Goal: Find specific page/section: Find specific page/section

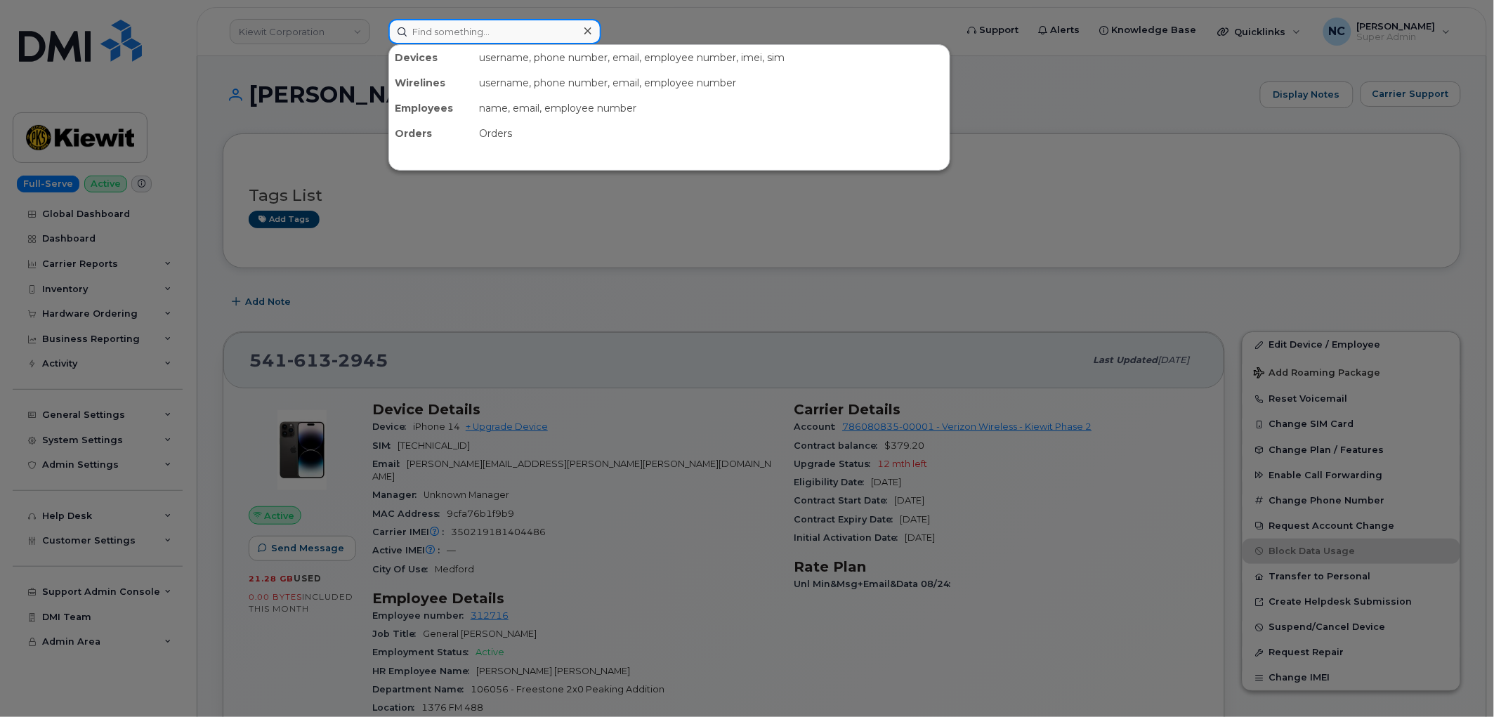
click at [576, 39] on input at bounding box center [494, 31] width 213 height 25
paste input "[PHONE_NUMBER]"
type input "[PHONE_NUMBER]"
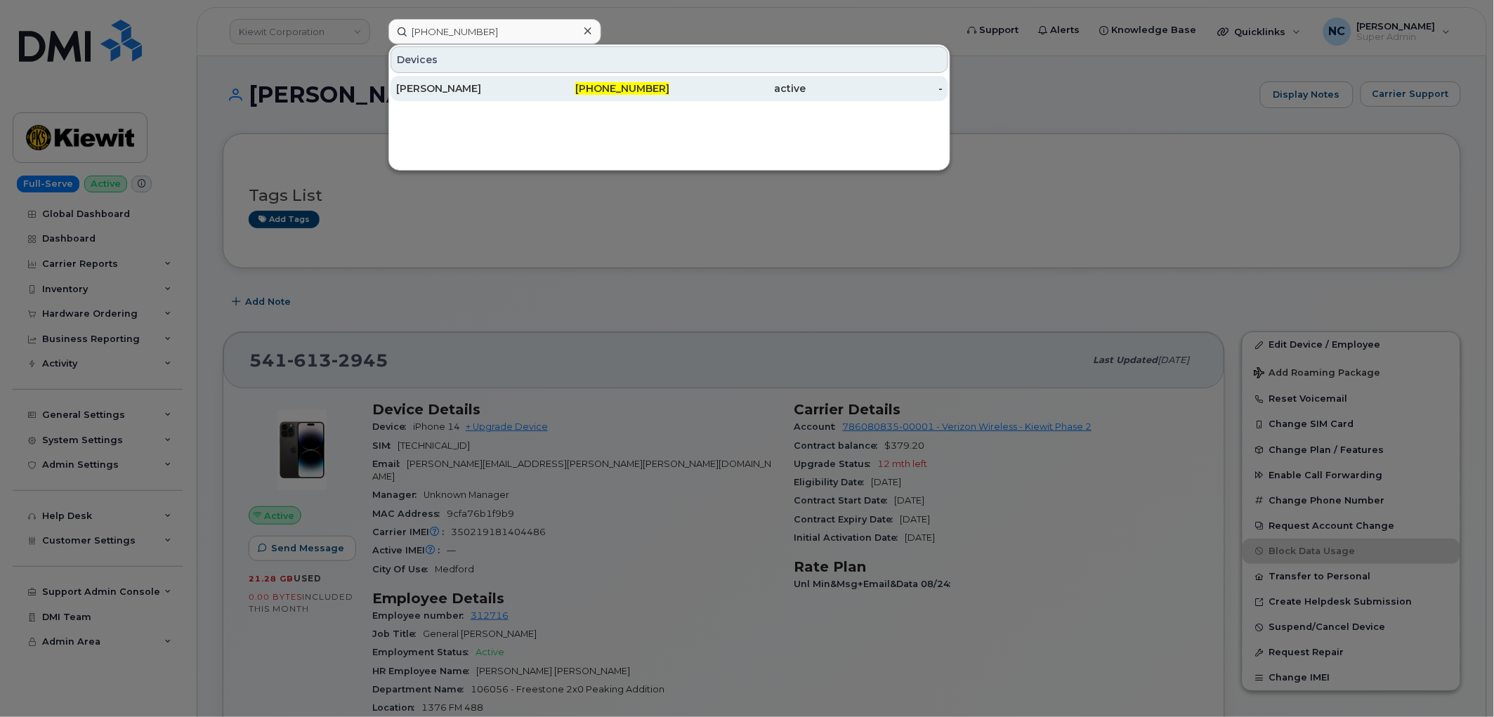
click at [416, 97] on div "[PERSON_NAME]" at bounding box center [464, 88] width 137 height 25
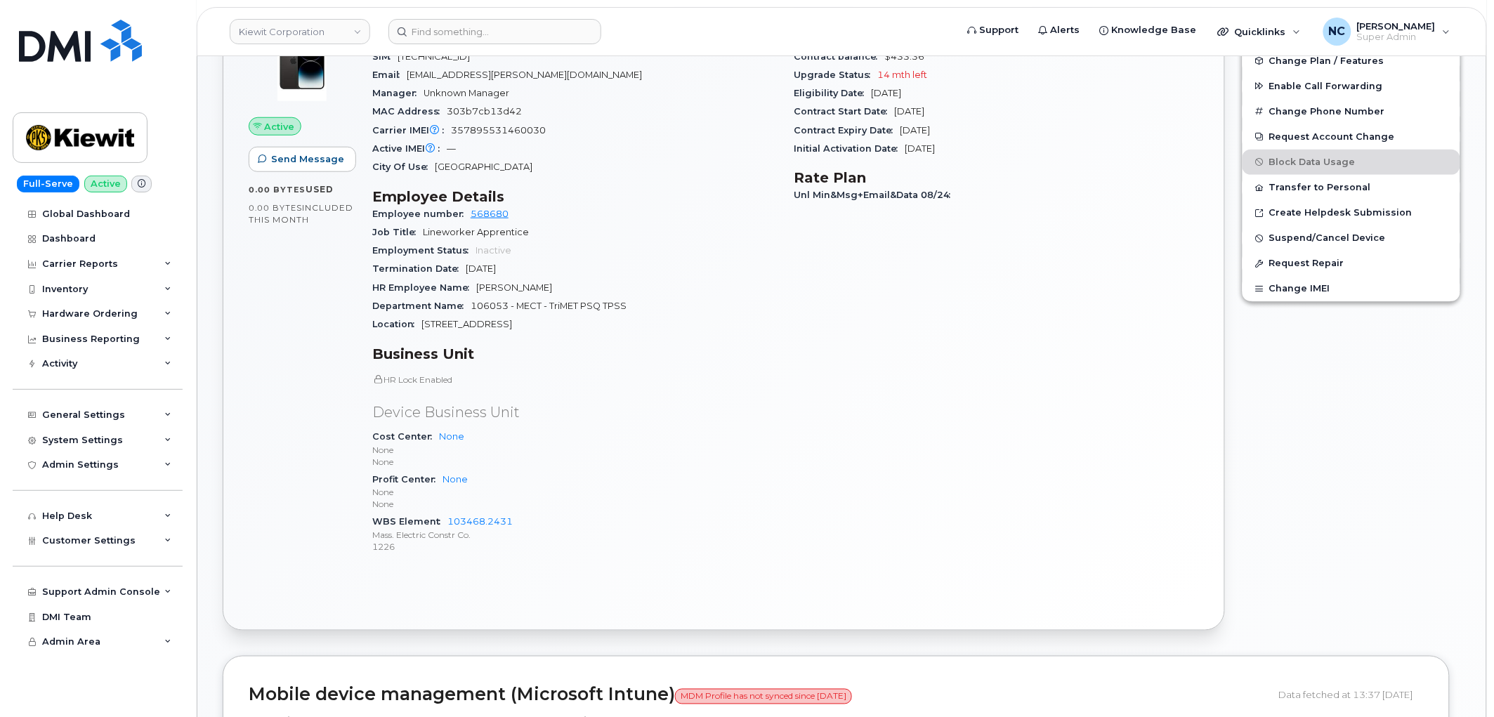
scroll to position [390, 0]
drag, startPoint x: 518, startPoint y: 522, endPoint x: 446, endPoint y: 525, distance: 72.4
click at [446, 525] on div "WBS Element 103468.2431 Mass. Electric Constr Co. 1226" at bounding box center [574, 533] width 405 height 43
copy link "103468.2431"
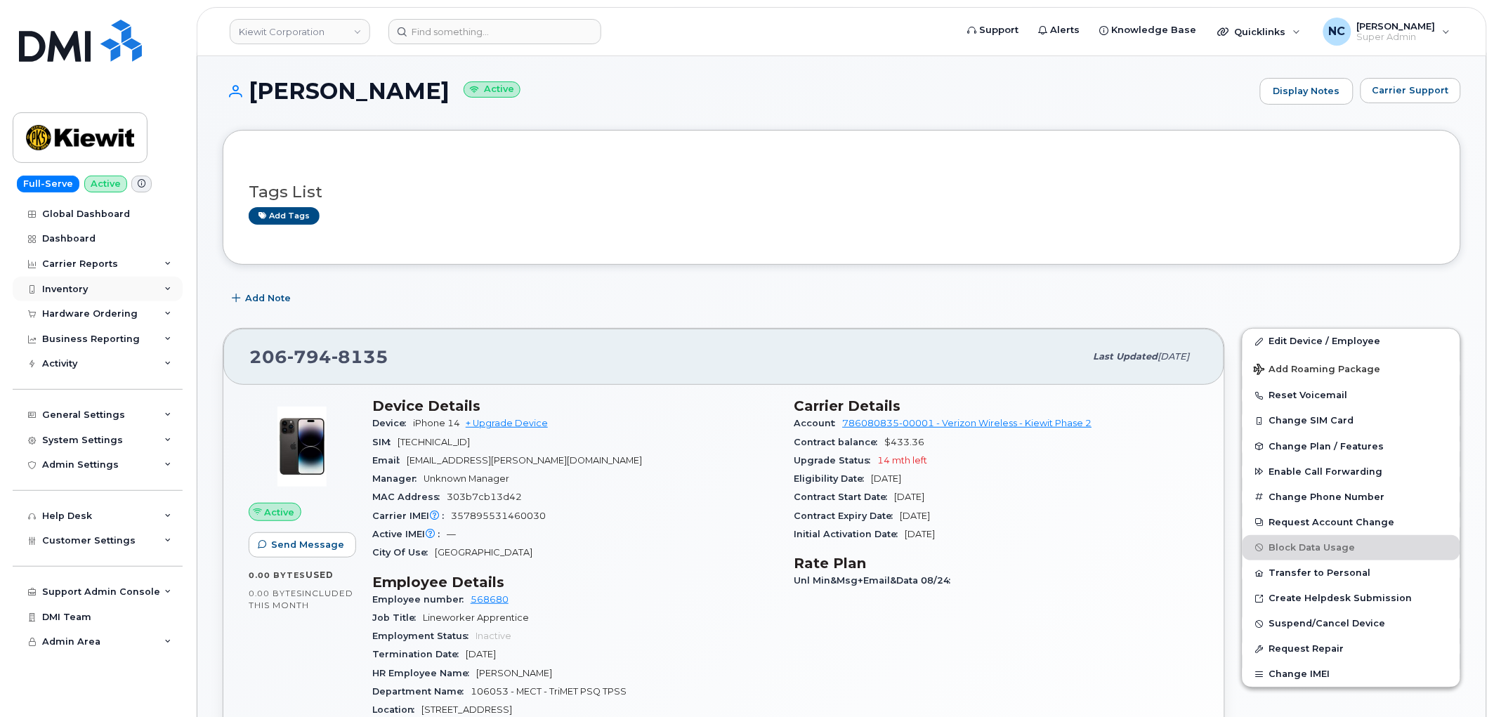
scroll to position [0, 0]
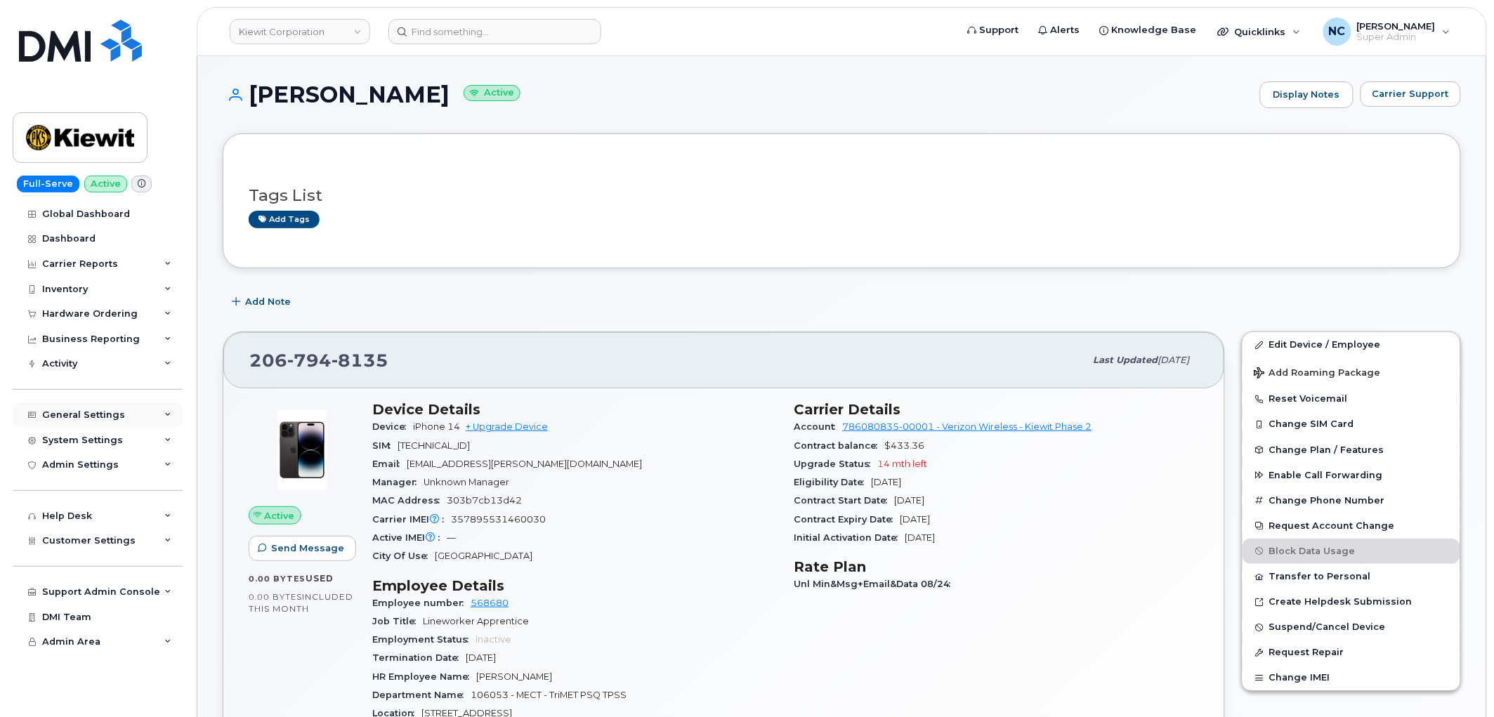
click at [108, 412] on div "General Settings" at bounding box center [83, 414] width 83 height 11
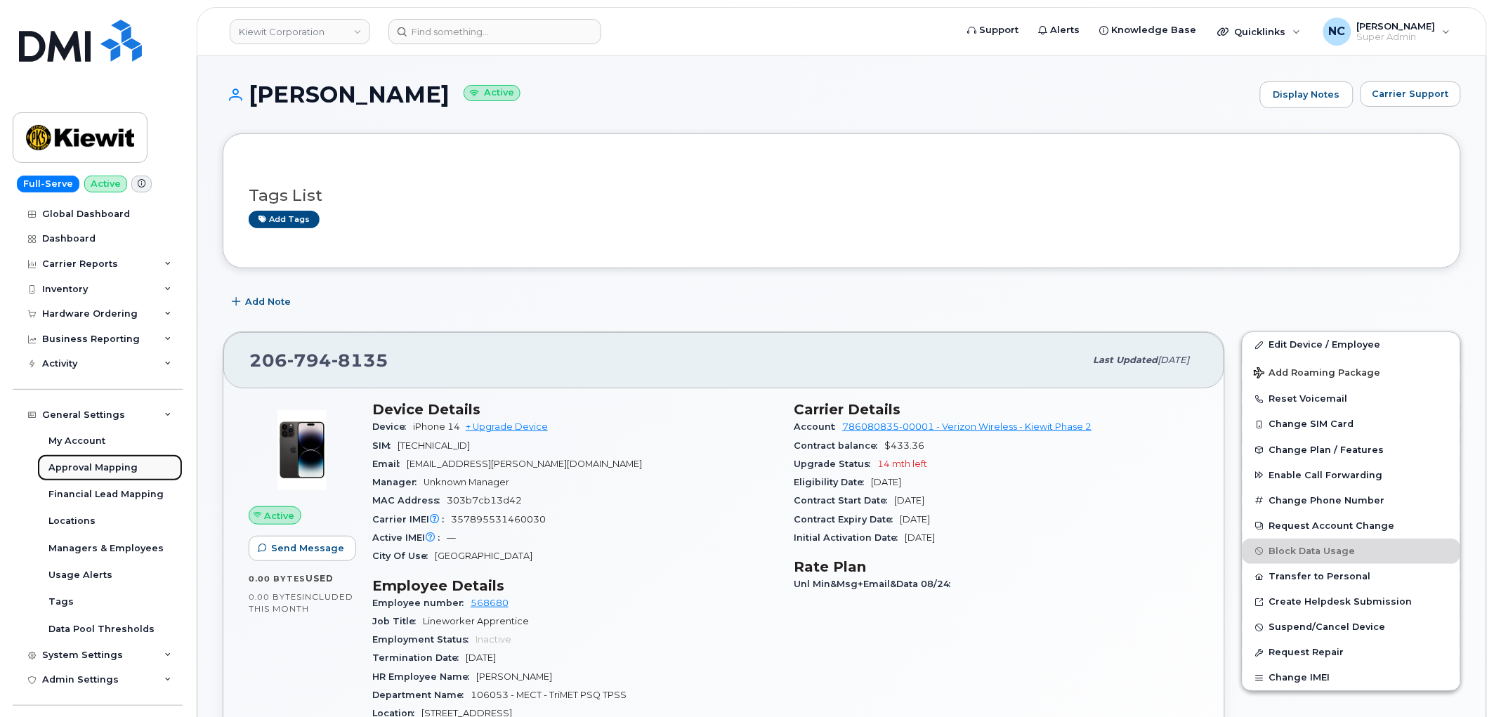
click at [103, 466] on div "Approval Mapping" at bounding box center [92, 467] width 89 height 13
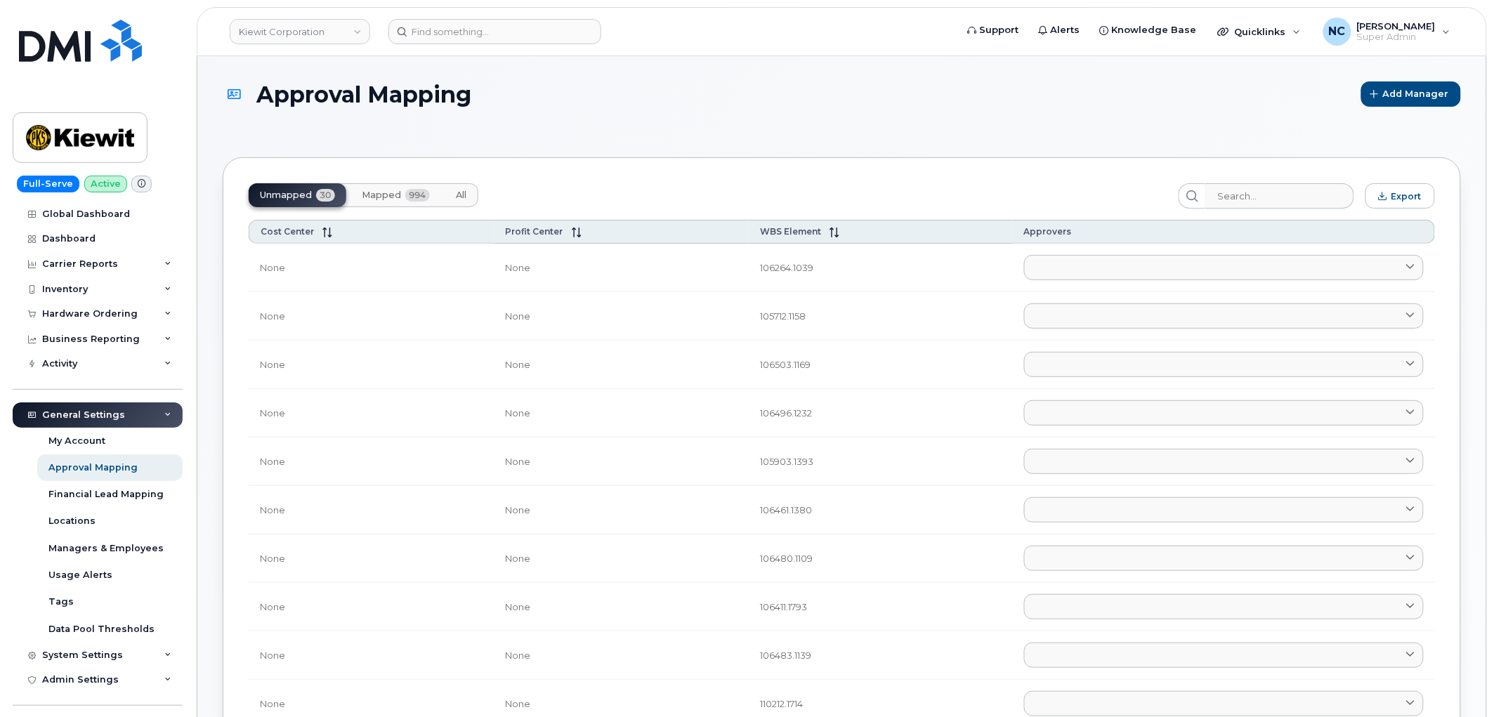
click at [398, 192] on span "Mapped" at bounding box center [381, 195] width 39 height 11
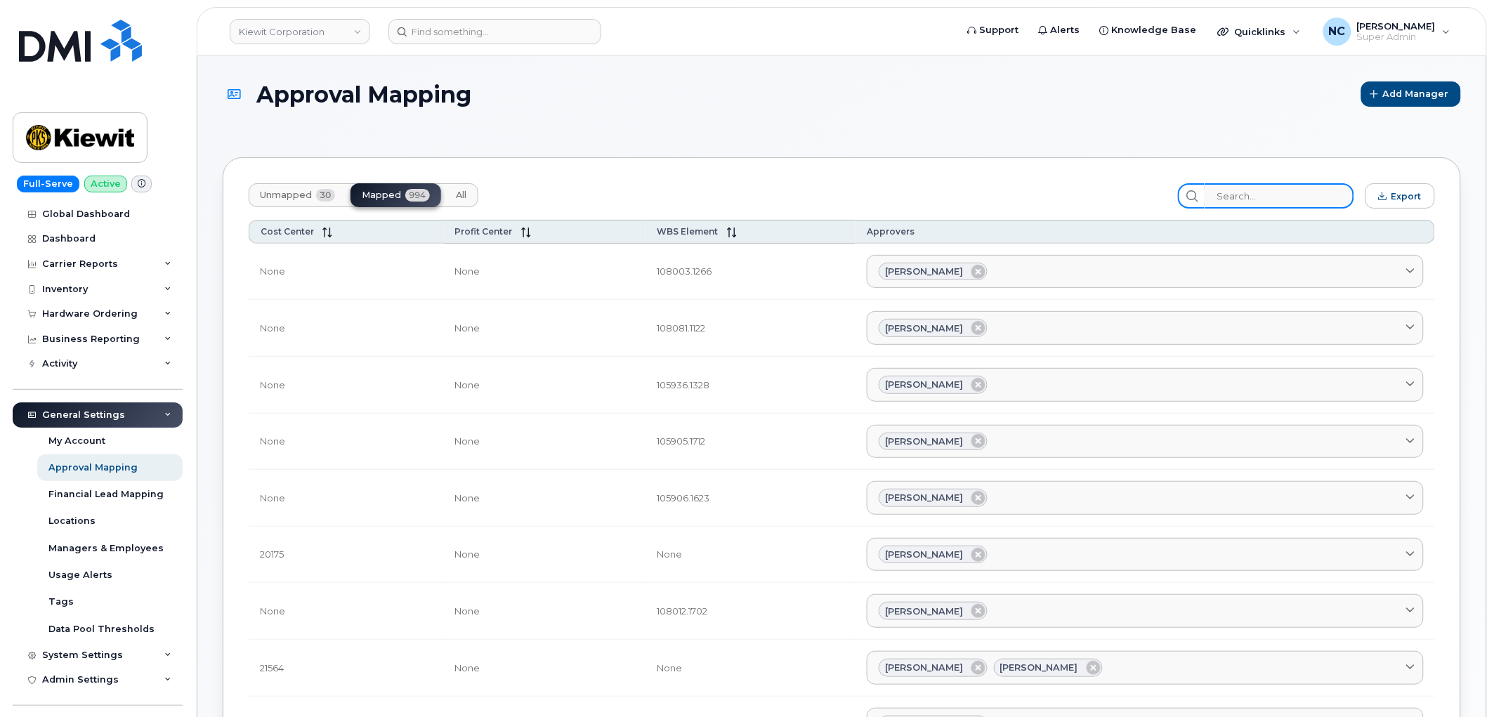
click at [1259, 199] on input "search" at bounding box center [1279, 195] width 150 height 25
paste input "103468.2431"
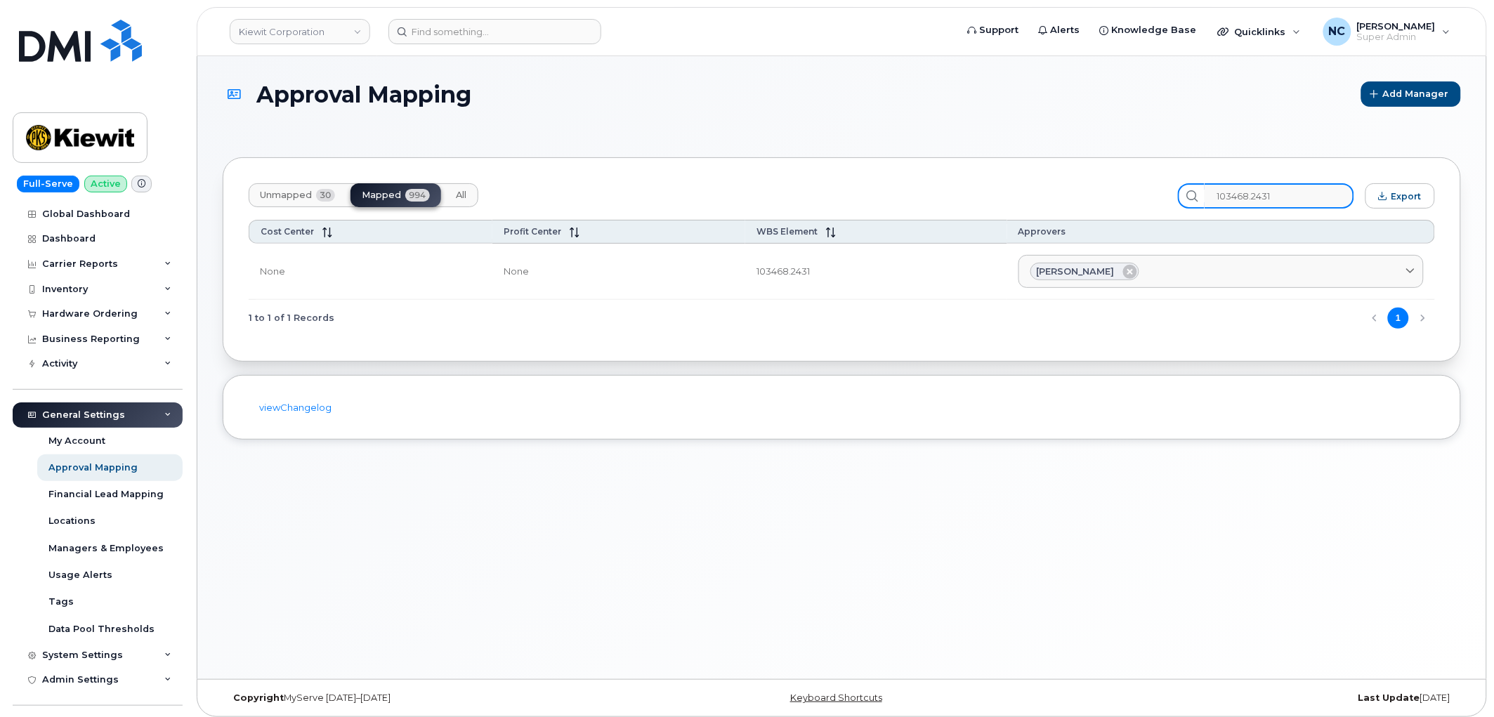
type input "103468.2431"
